Goal: Download file/media

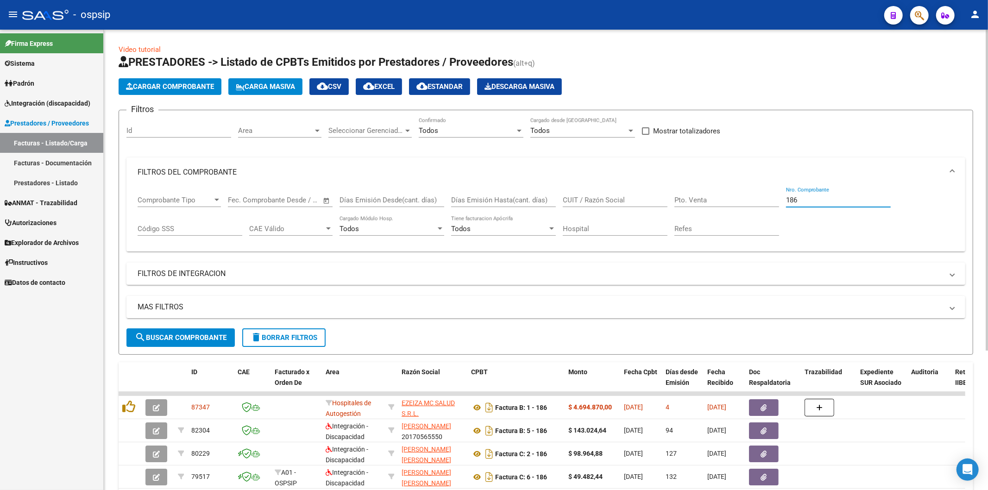
click at [817, 196] on input "186" at bounding box center [838, 200] width 105 height 8
type input "1"
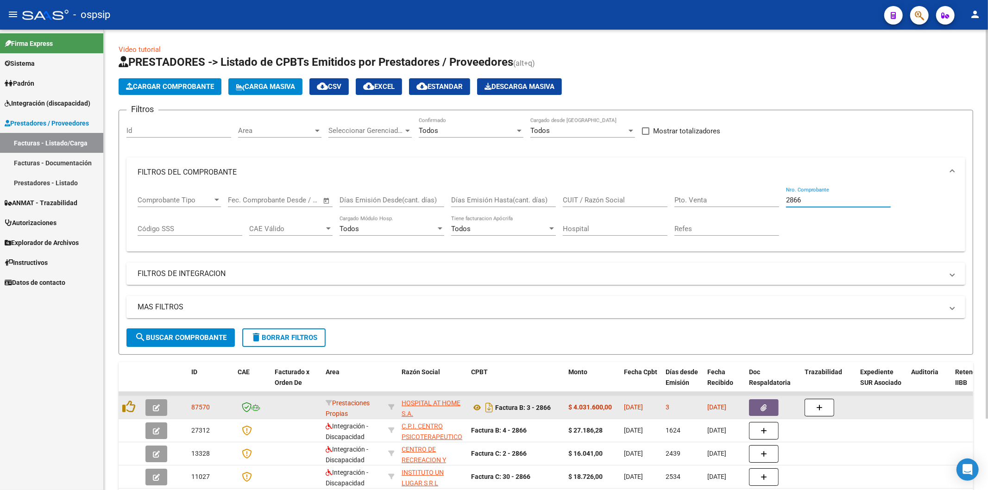
click at [767, 406] on button "button" at bounding box center [764, 407] width 30 height 17
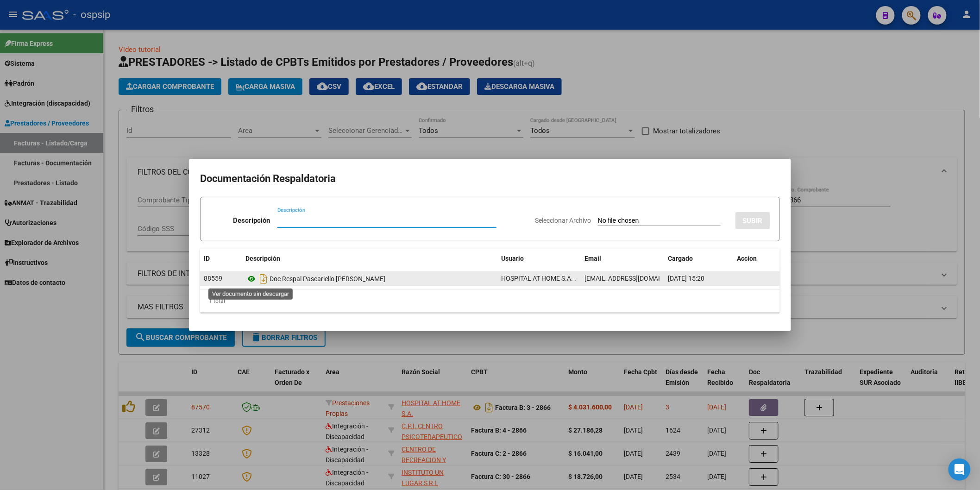
click at [252, 278] on icon at bounding box center [252, 278] width 12 height 11
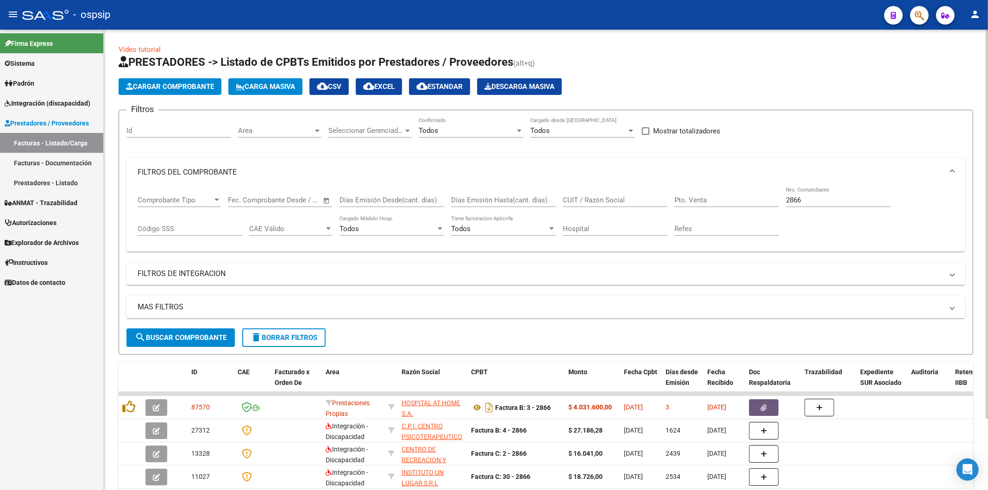
click at [826, 206] on div "2866 Nro. Comprobante" at bounding box center [838, 197] width 105 height 20
type input "2"
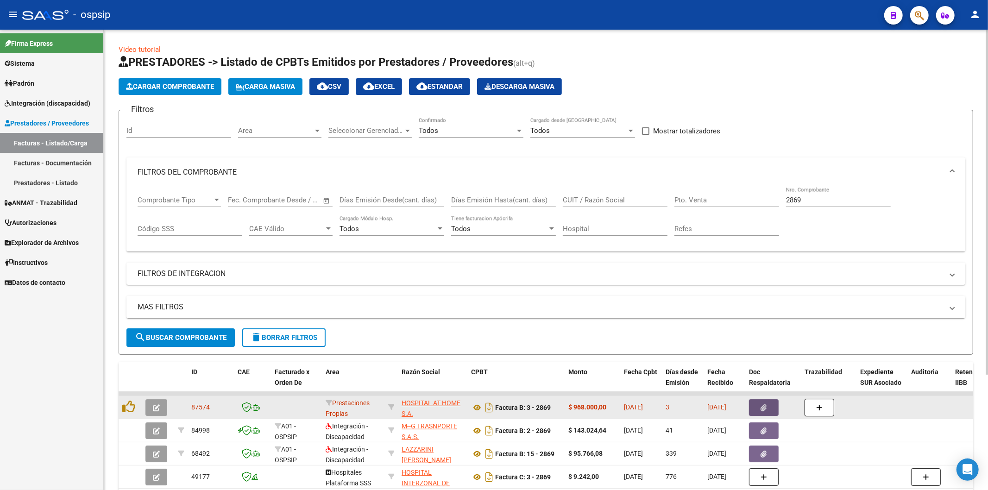
click at [765, 408] on icon "button" at bounding box center [764, 407] width 6 height 7
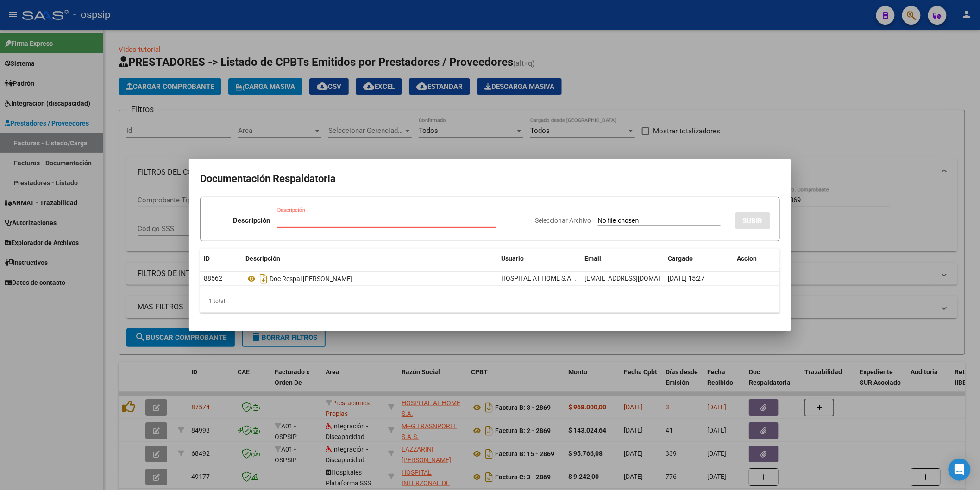
click at [530, 182] on h2 "Documentación Respaldatoria" at bounding box center [490, 179] width 580 height 18
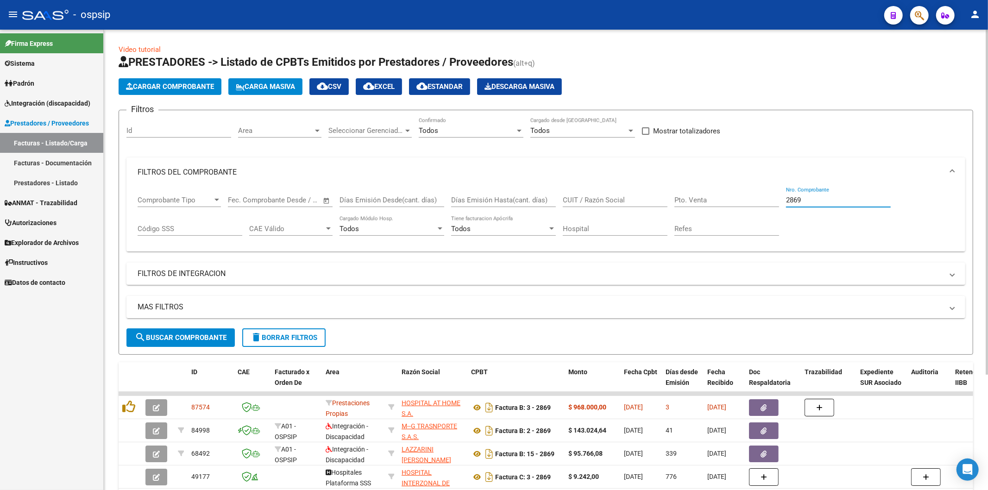
click at [830, 200] on input "2869" at bounding box center [838, 200] width 105 height 8
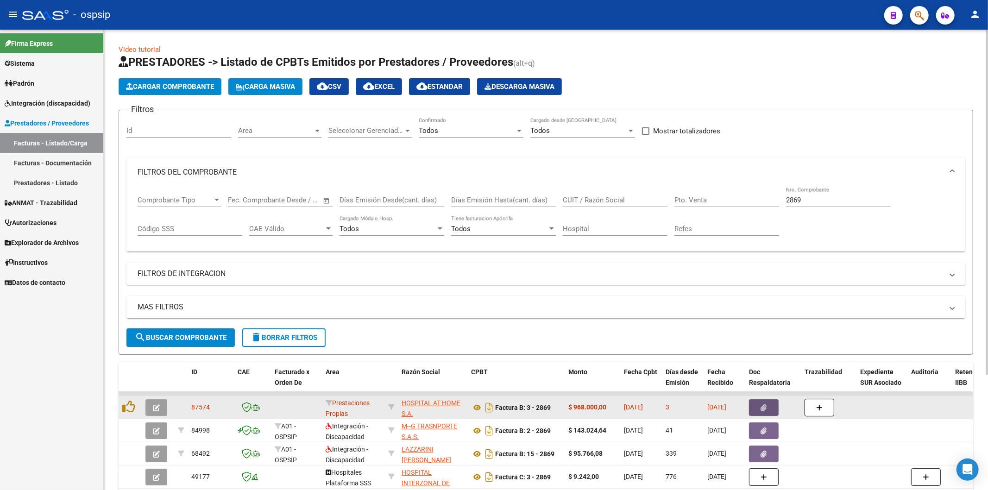
click at [758, 406] on button "button" at bounding box center [764, 407] width 30 height 17
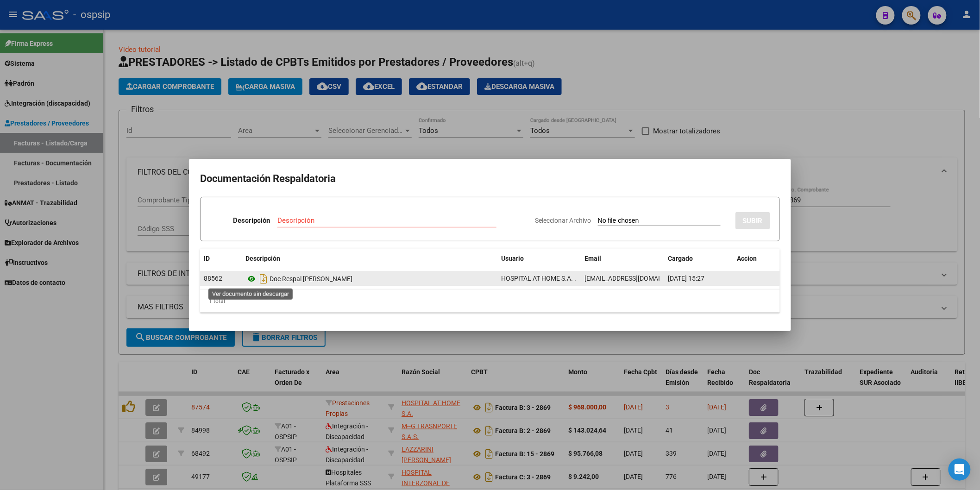
click at [249, 278] on icon at bounding box center [252, 278] width 12 height 11
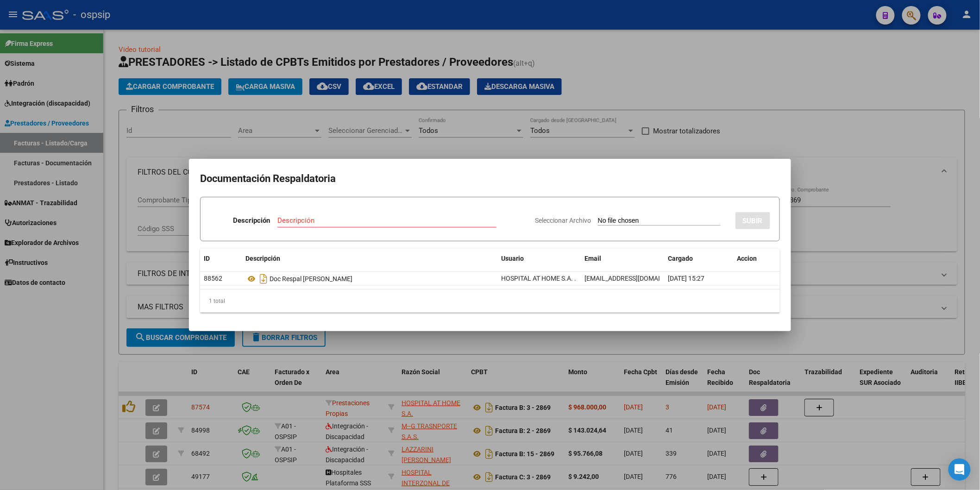
click at [478, 167] on mat-dialog-container "Documentación Respaldatoria Descripción Descripción Seleccionar Archivo SUBIR I…" at bounding box center [490, 245] width 602 height 172
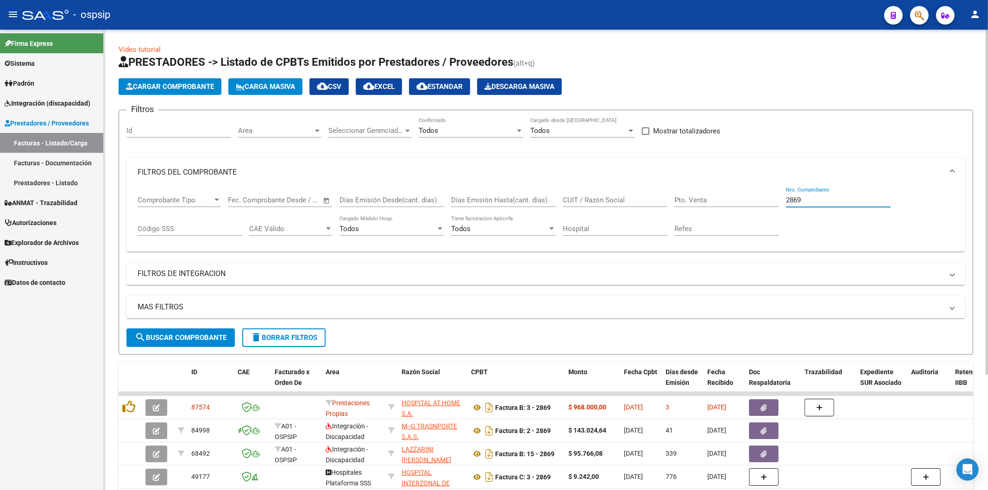
click at [826, 198] on input "2869" at bounding box center [838, 200] width 105 height 8
type input "2"
type input "6"
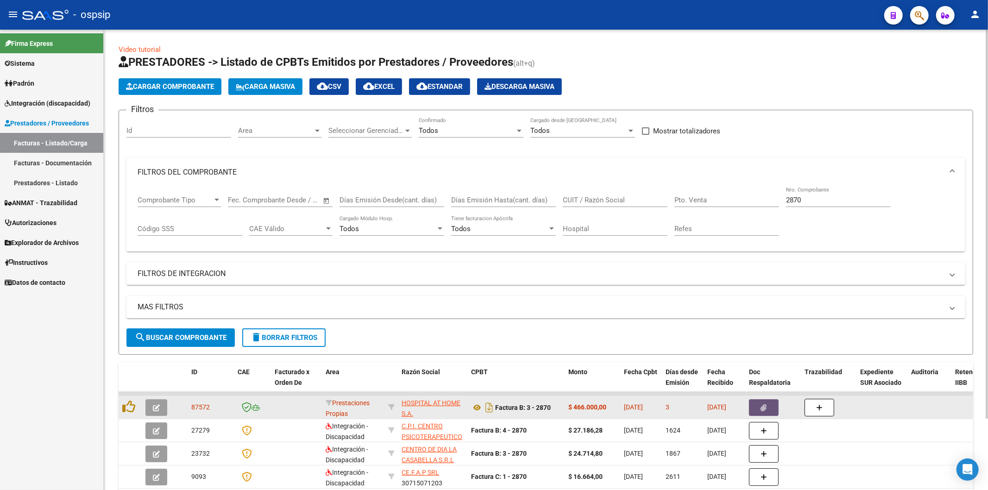
click at [767, 411] on icon "button" at bounding box center [764, 407] width 6 height 7
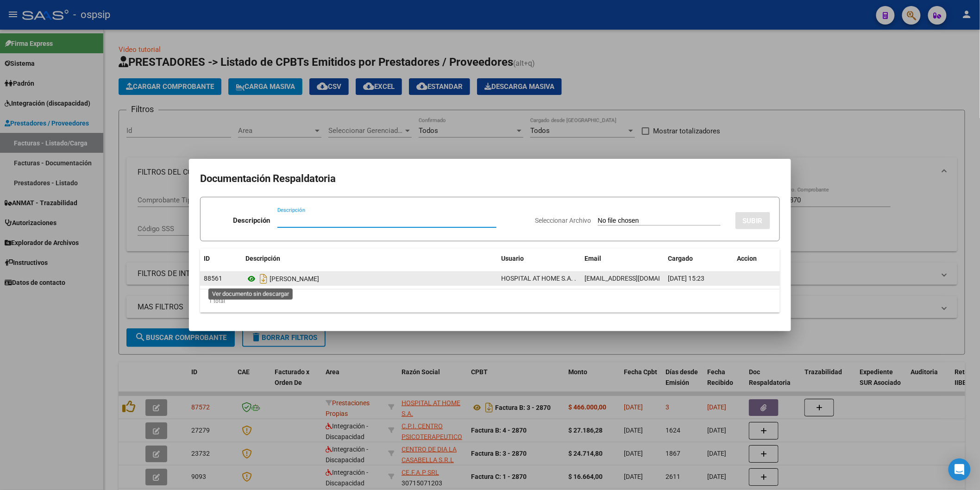
click at [251, 278] on icon at bounding box center [252, 278] width 12 height 11
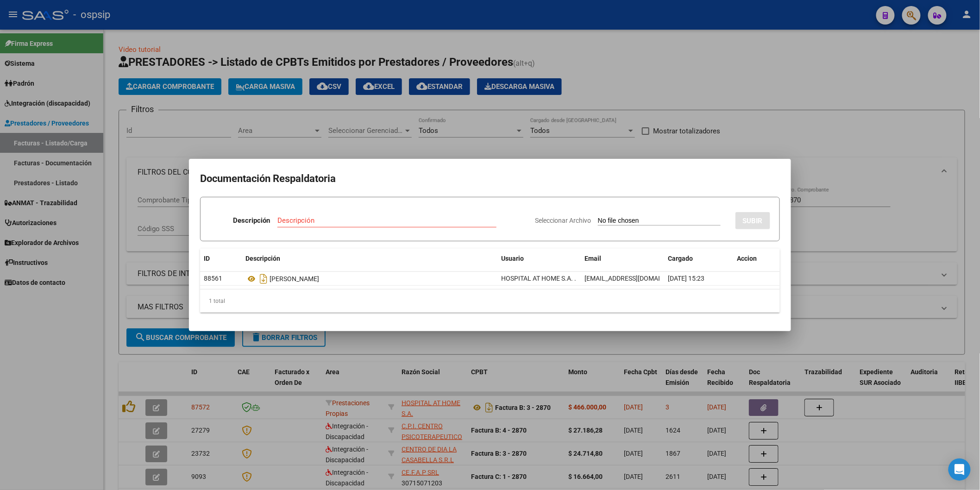
click at [612, 184] on h2 "Documentación Respaldatoria" at bounding box center [490, 179] width 580 height 18
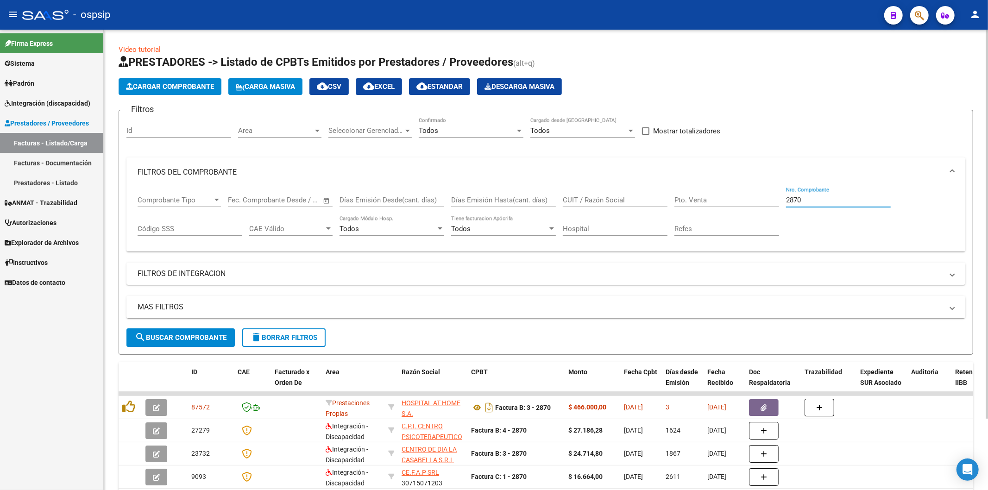
click at [830, 200] on input "2870" at bounding box center [838, 200] width 105 height 8
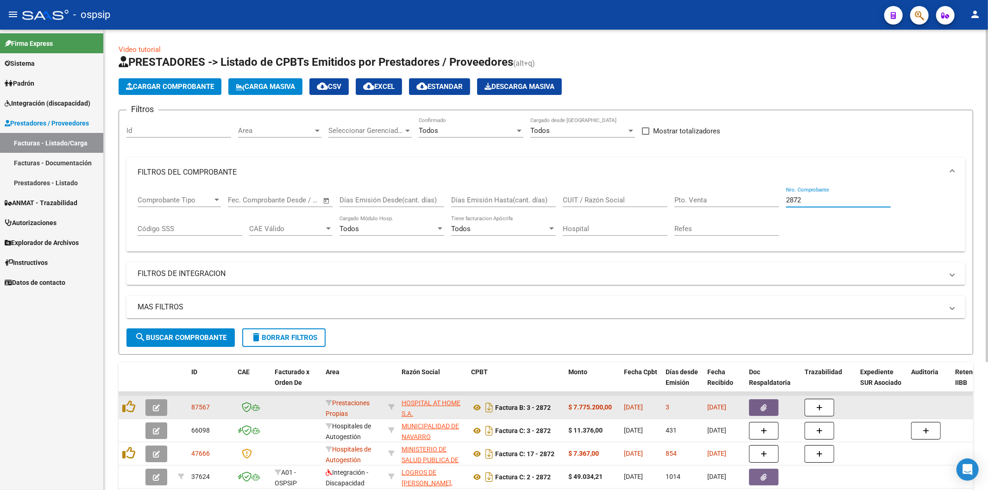
type input "2872"
click at [767, 404] on button "button" at bounding box center [764, 407] width 30 height 17
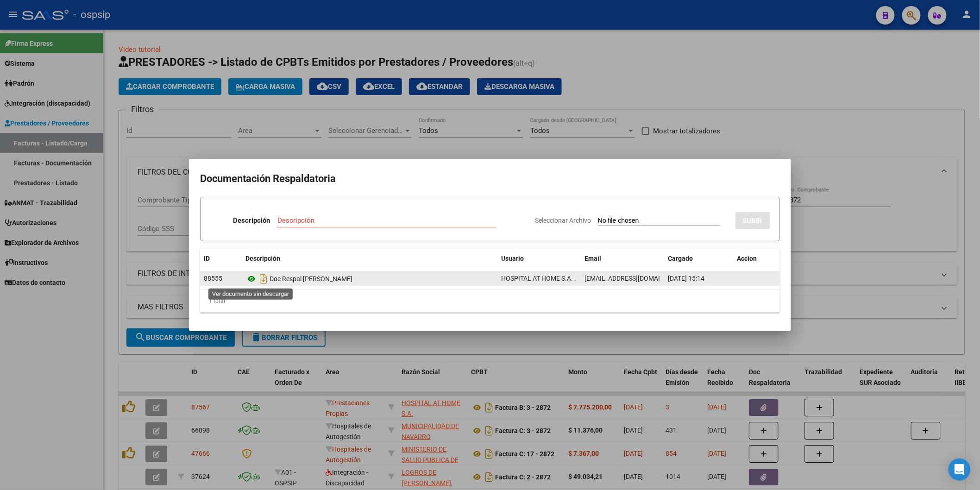
click at [253, 277] on icon at bounding box center [252, 278] width 12 height 11
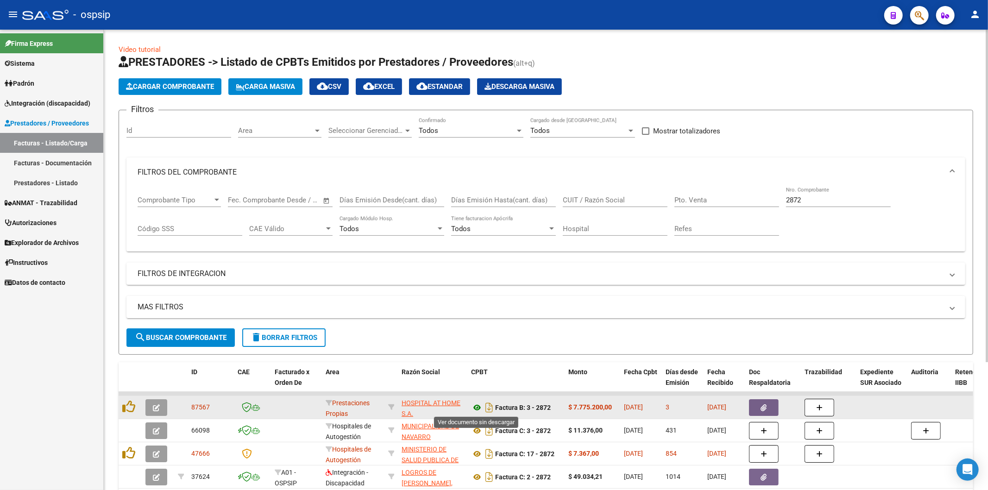
click at [476, 406] on icon at bounding box center [477, 407] width 12 height 11
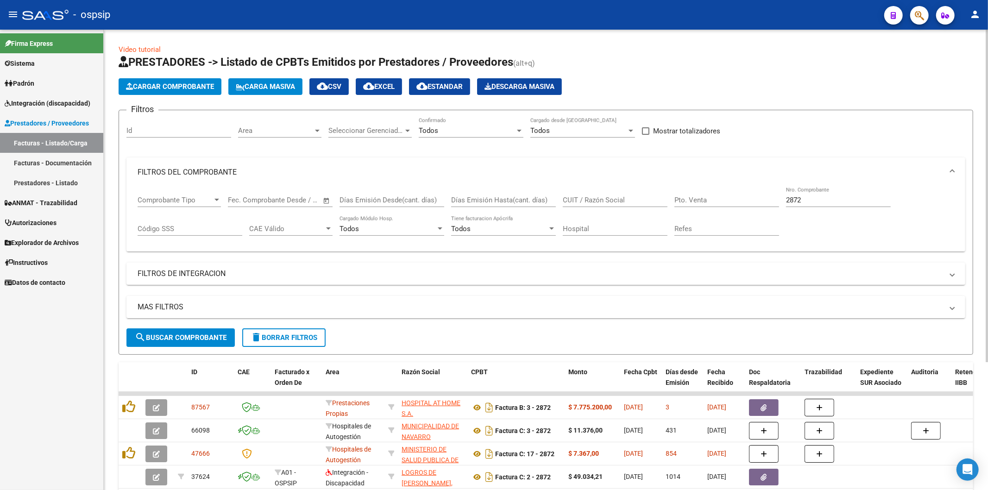
click at [839, 202] on input "2872" at bounding box center [838, 200] width 105 height 8
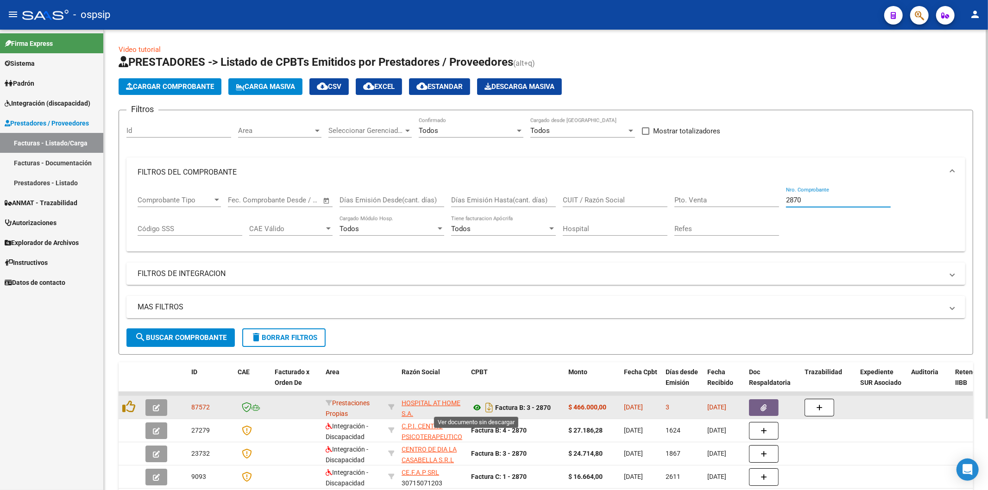
click at [475, 406] on icon at bounding box center [477, 407] width 12 height 11
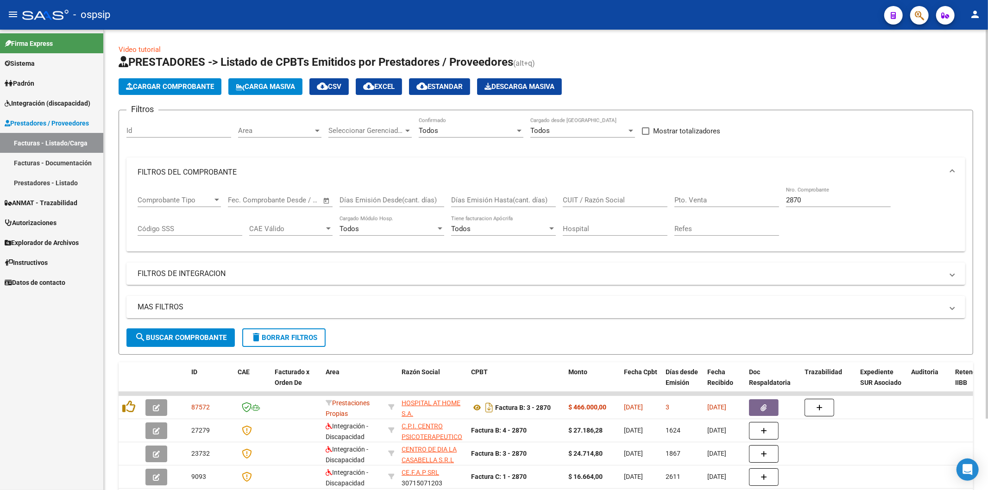
click at [837, 200] on input "2870" at bounding box center [838, 200] width 105 height 8
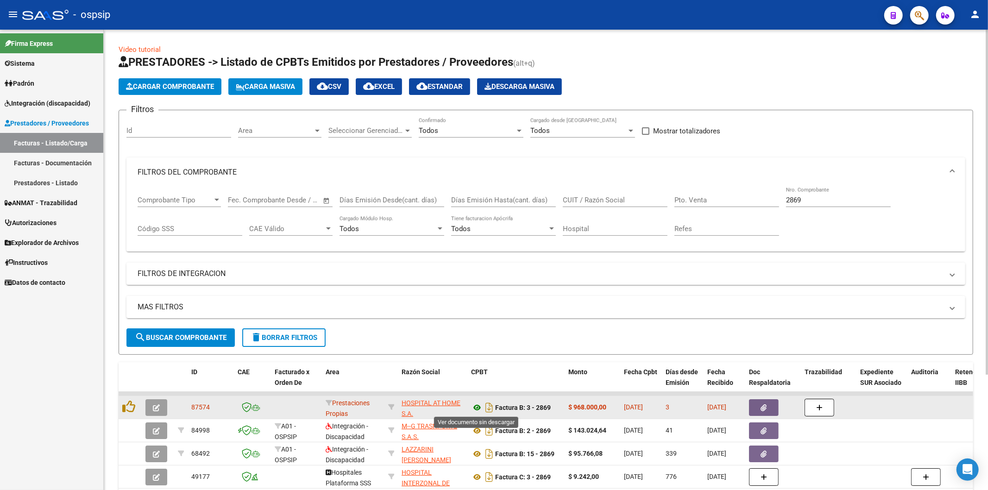
click at [477, 408] on icon at bounding box center [477, 407] width 12 height 11
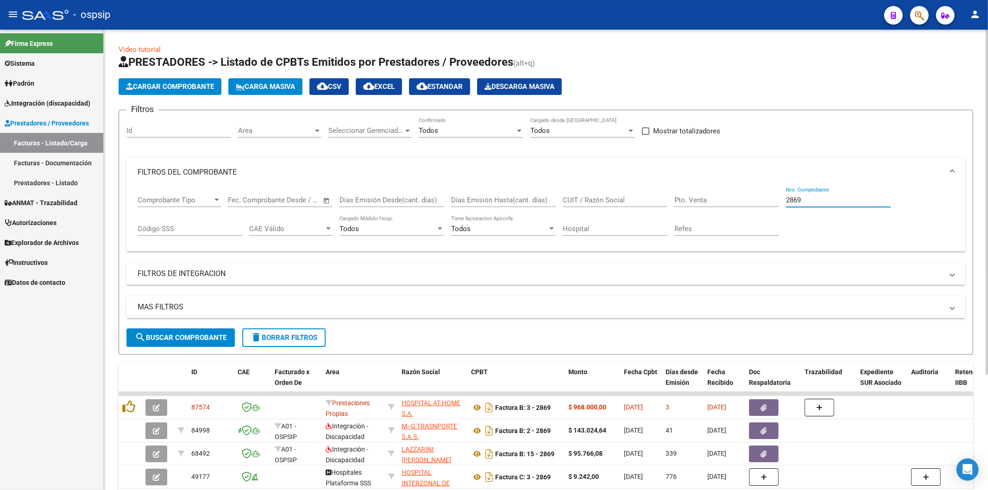
click at [815, 200] on input "2869" at bounding box center [838, 200] width 105 height 8
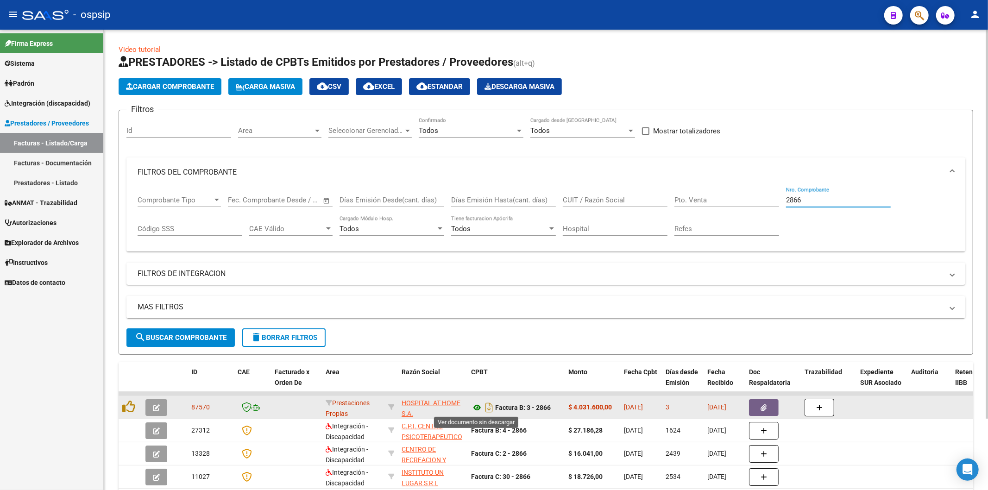
type input "2866"
click at [478, 406] on icon at bounding box center [477, 407] width 12 height 11
